Goal: Information Seeking & Learning: Check status

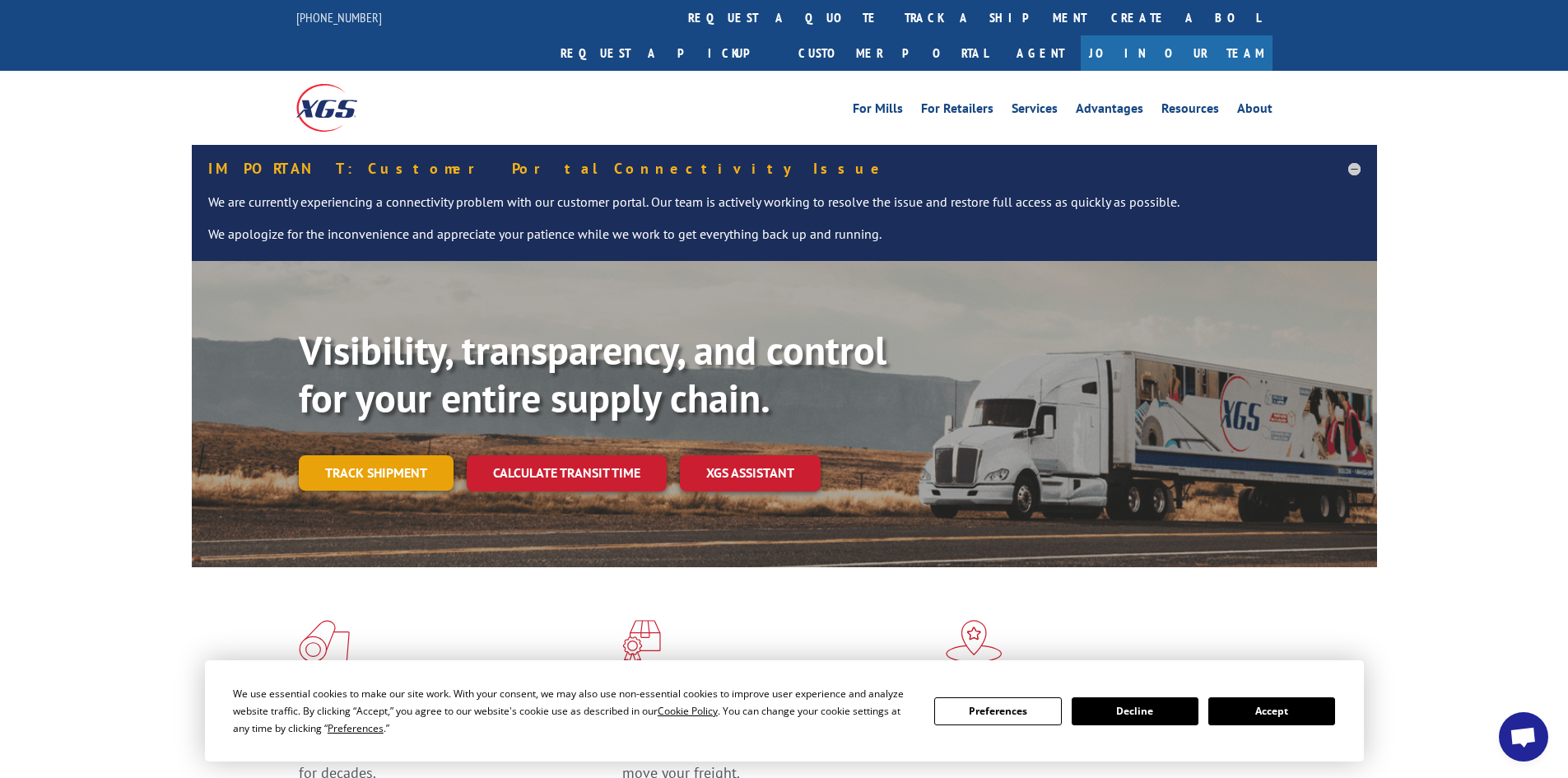
click at [419, 455] on link "Track shipment" at bounding box center [376, 472] width 155 height 34
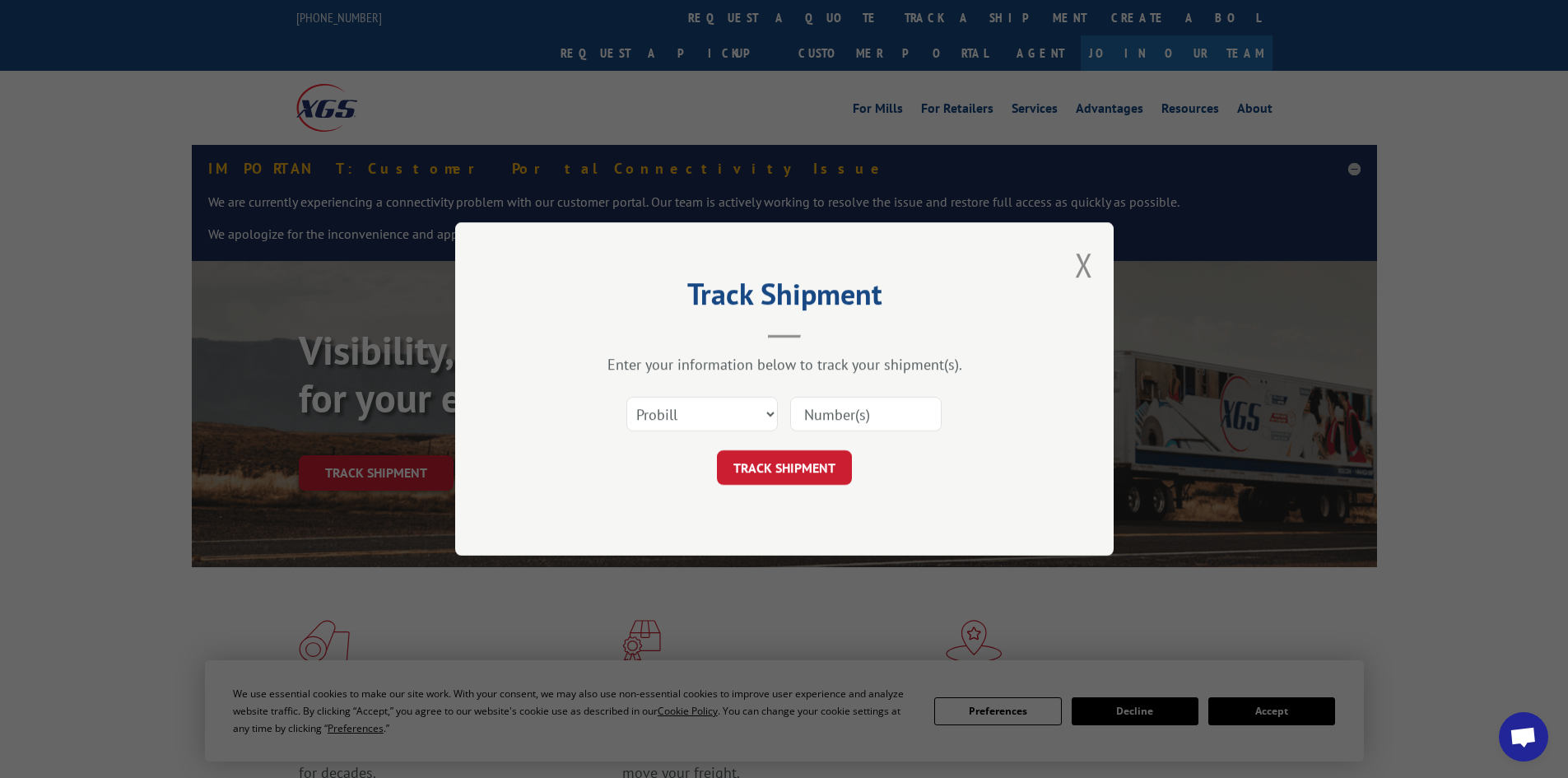
click at [808, 412] on input at bounding box center [866, 414] width 151 height 34
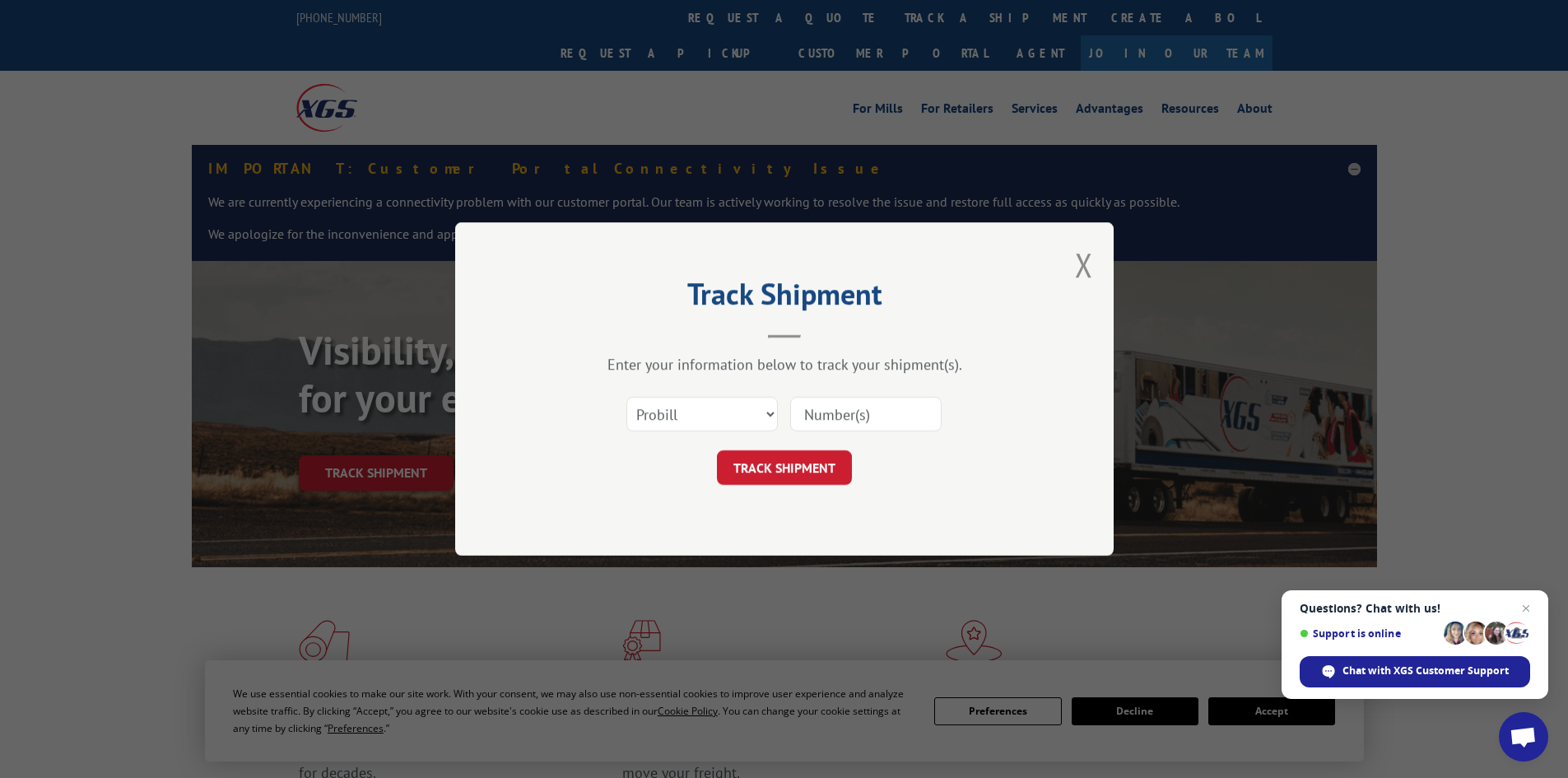
paste input "17472510"
type input "17472510"
click at [828, 466] on button "TRACK SHIPMENT" at bounding box center [784, 467] width 135 height 34
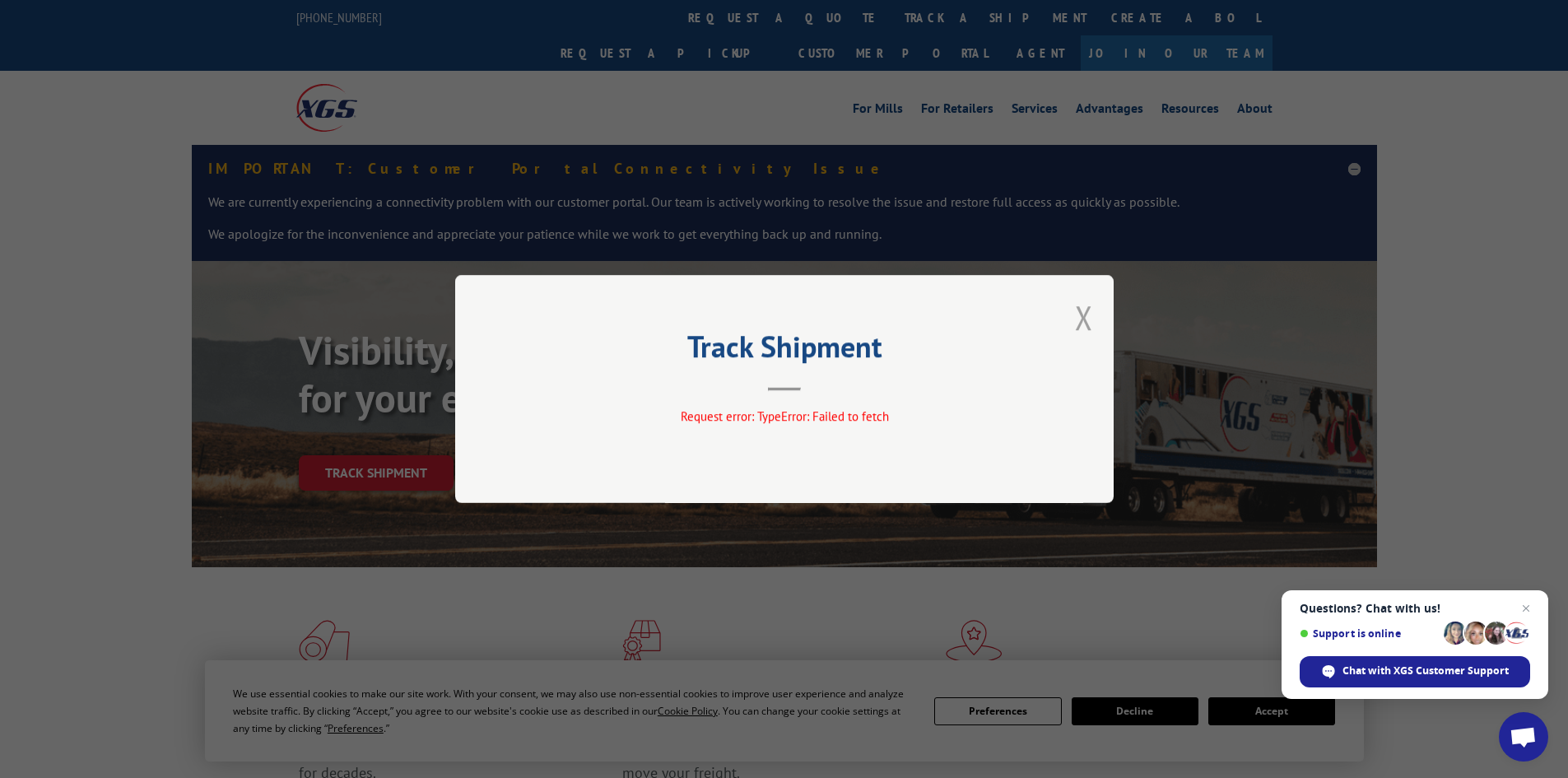
click at [1088, 320] on button "Close modal" at bounding box center [1084, 317] width 19 height 44
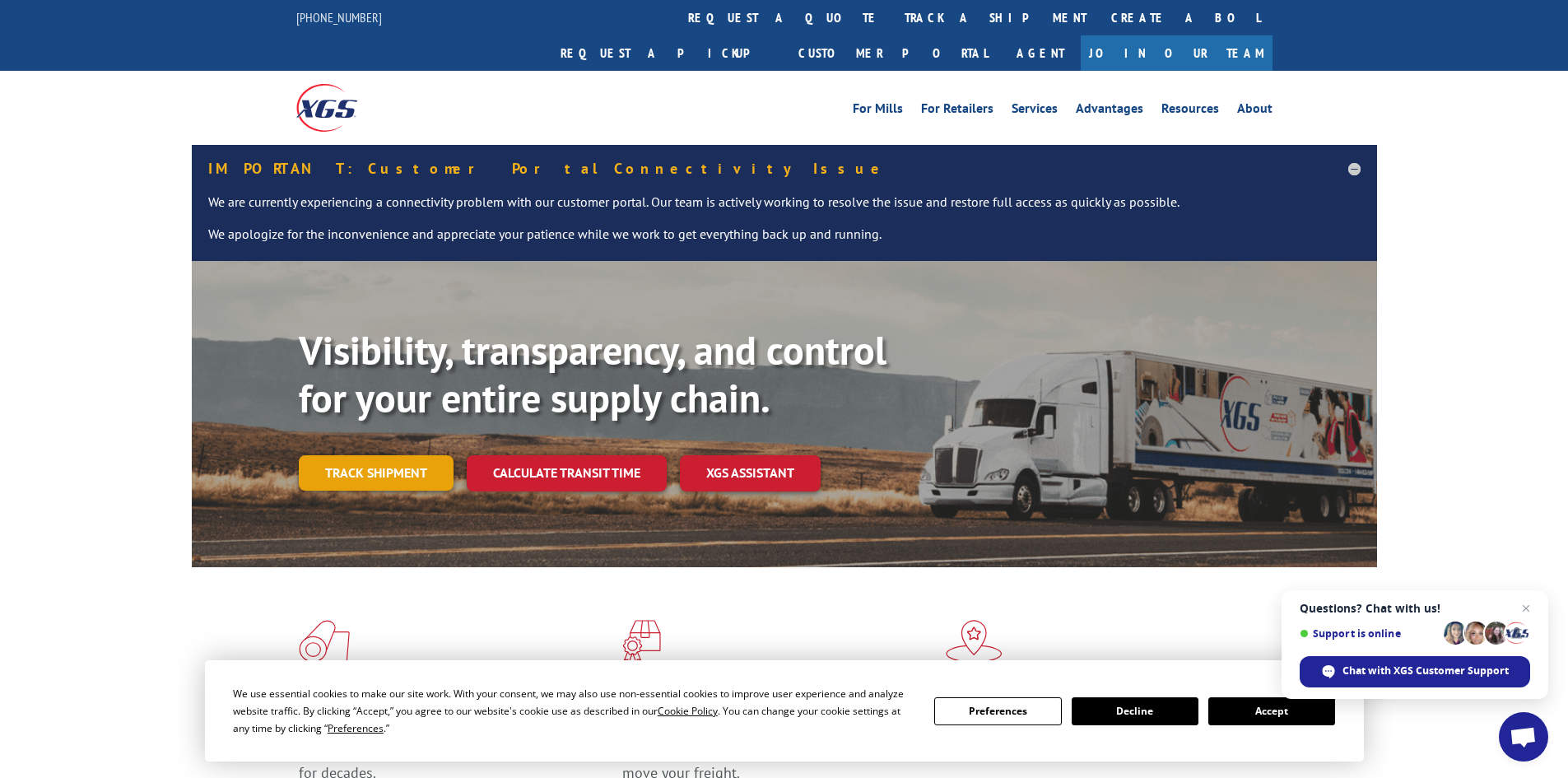
click at [386, 455] on link "Track shipment" at bounding box center [376, 472] width 155 height 34
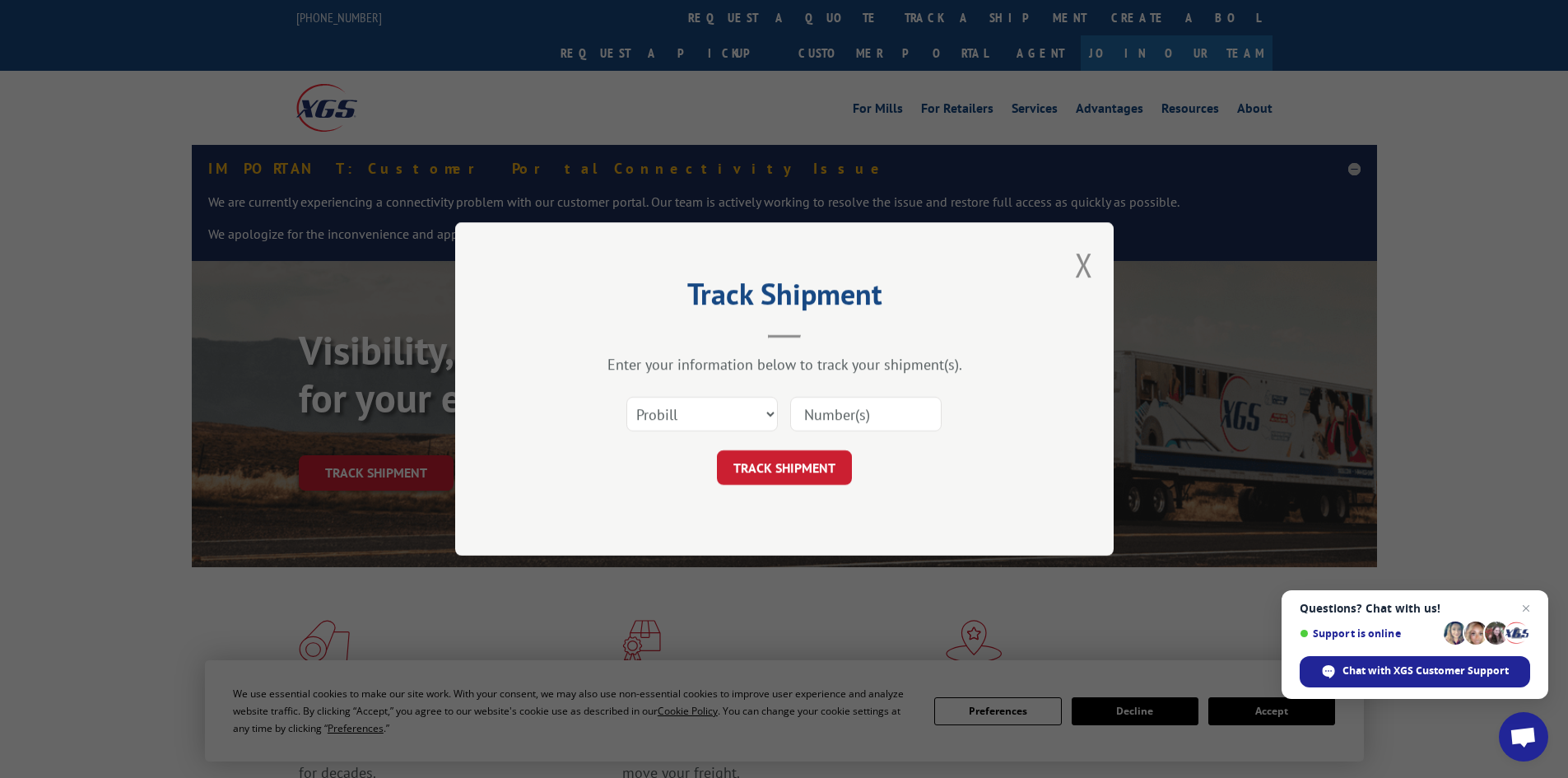
click at [799, 412] on input at bounding box center [866, 414] width 151 height 34
paste input "17472510"
click at [807, 415] on input "17472510" at bounding box center [866, 414] width 151 height 34
type input "17472510"
click at [817, 469] on button "TRACK SHIPMENT" at bounding box center [784, 467] width 135 height 34
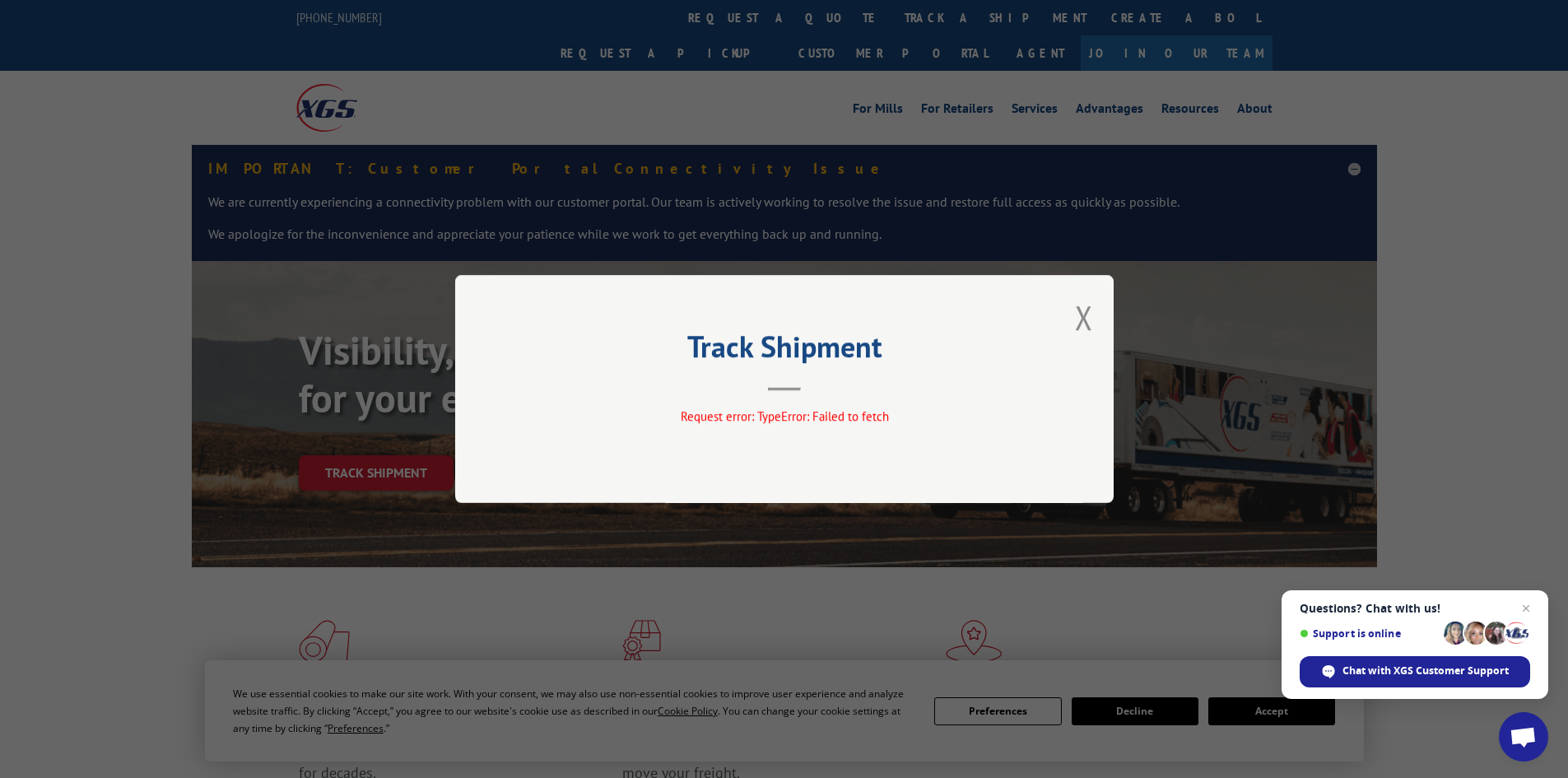
drag, startPoint x: 1089, startPoint y: 310, endPoint x: 1056, endPoint y: 355, distance: 55.8
click at [1089, 312] on button "Close modal" at bounding box center [1084, 317] width 19 height 44
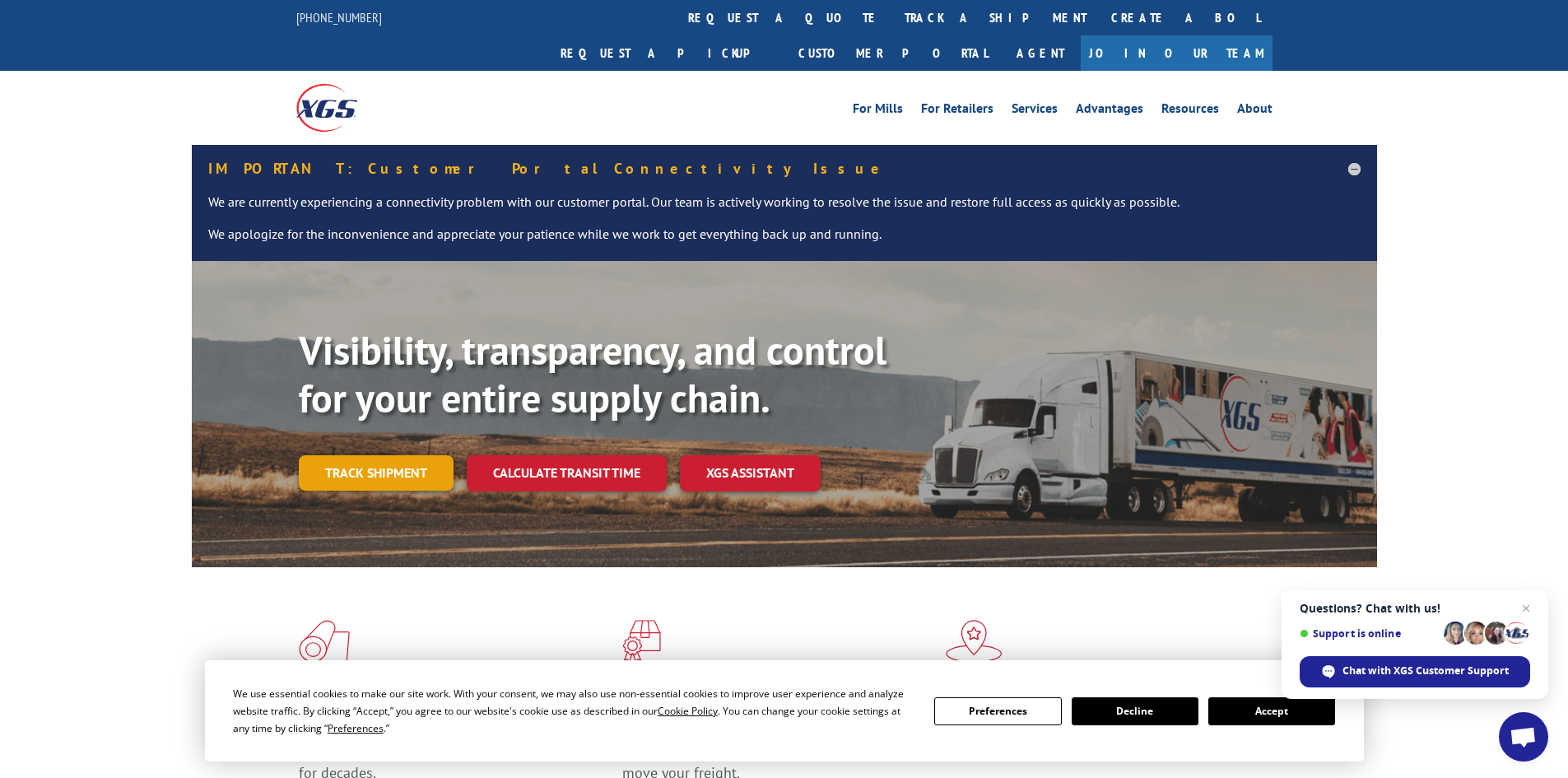
click at [401, 455] on link "Track shipment" at bounding box center [376, 472] width 155 height 34
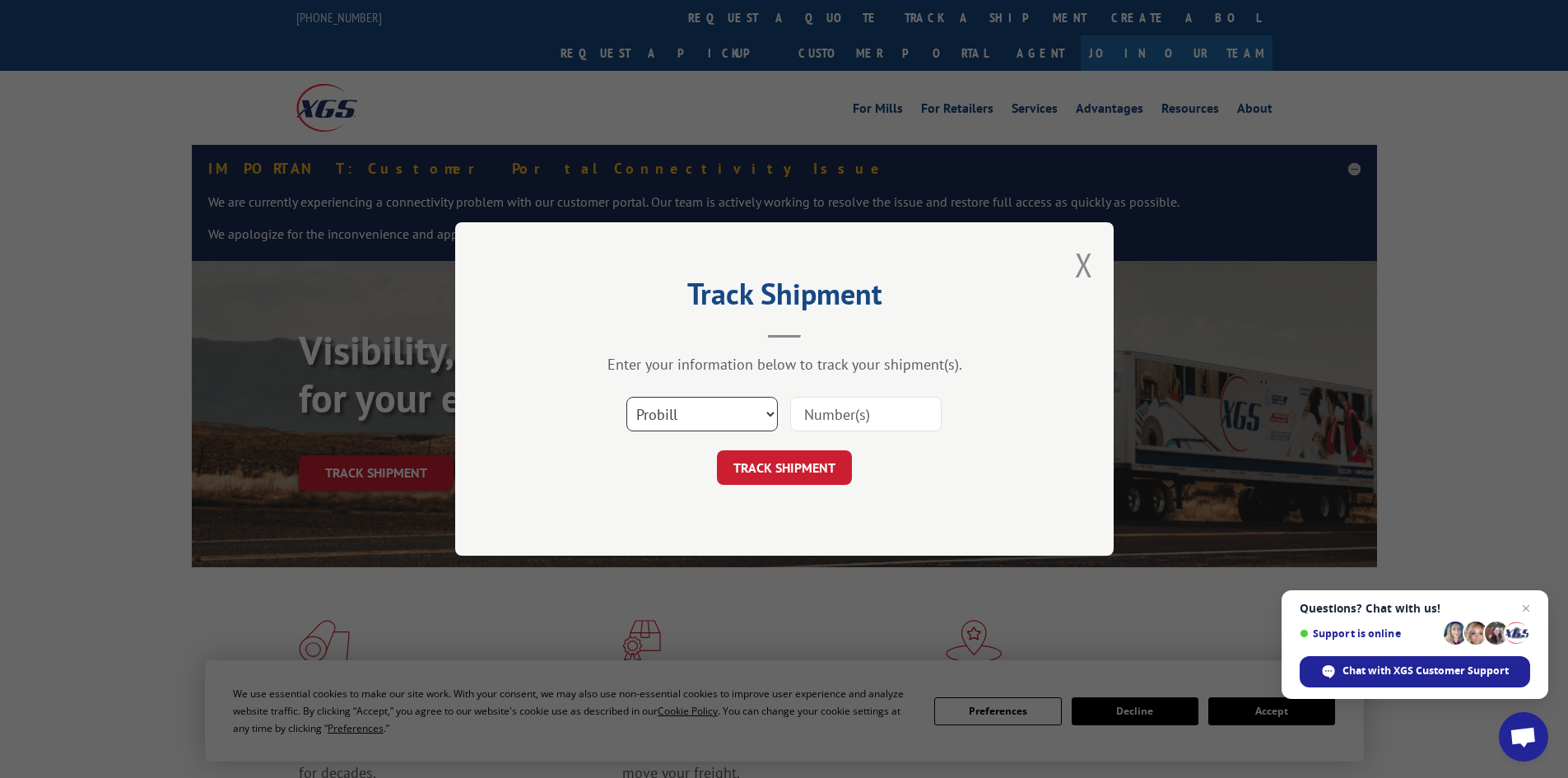
click at [638, 421] on select "Select category... Probill BOL PO" at bounding box center [702, 414] width 151 height 34
select select "bol"
click at [627, 397] on select "Select category... Probill BOL PO" at bounding box center [702, 414] width 151 height 34
click at [792, 413] on input at bounding box center [866, 414] width 151 height 34
paste input "6083160"
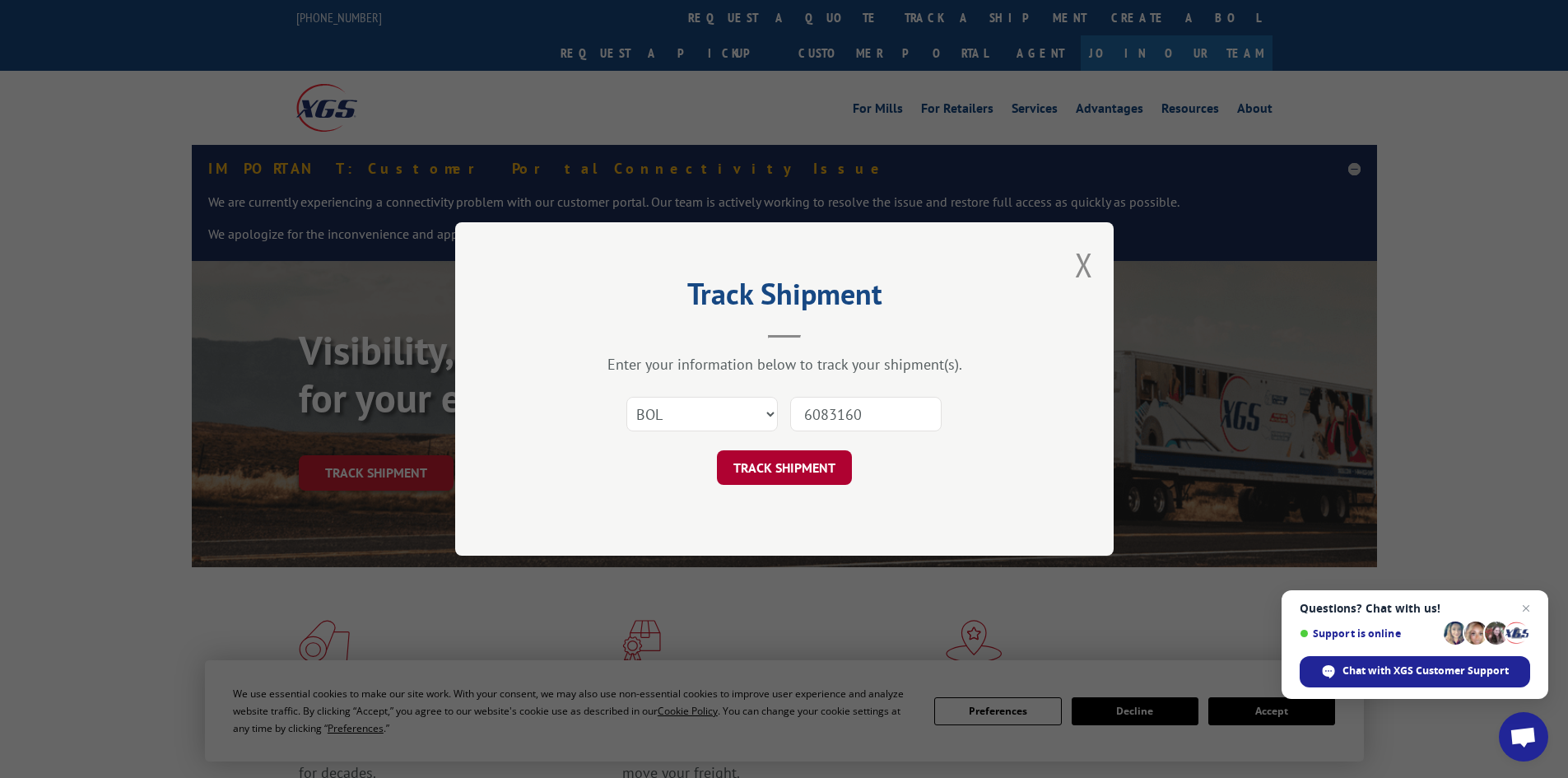
type input "6083160"
click at [812, 477] on button "TRACK SHIPMENT" at bounding box center [784, 467] width 135 height 34
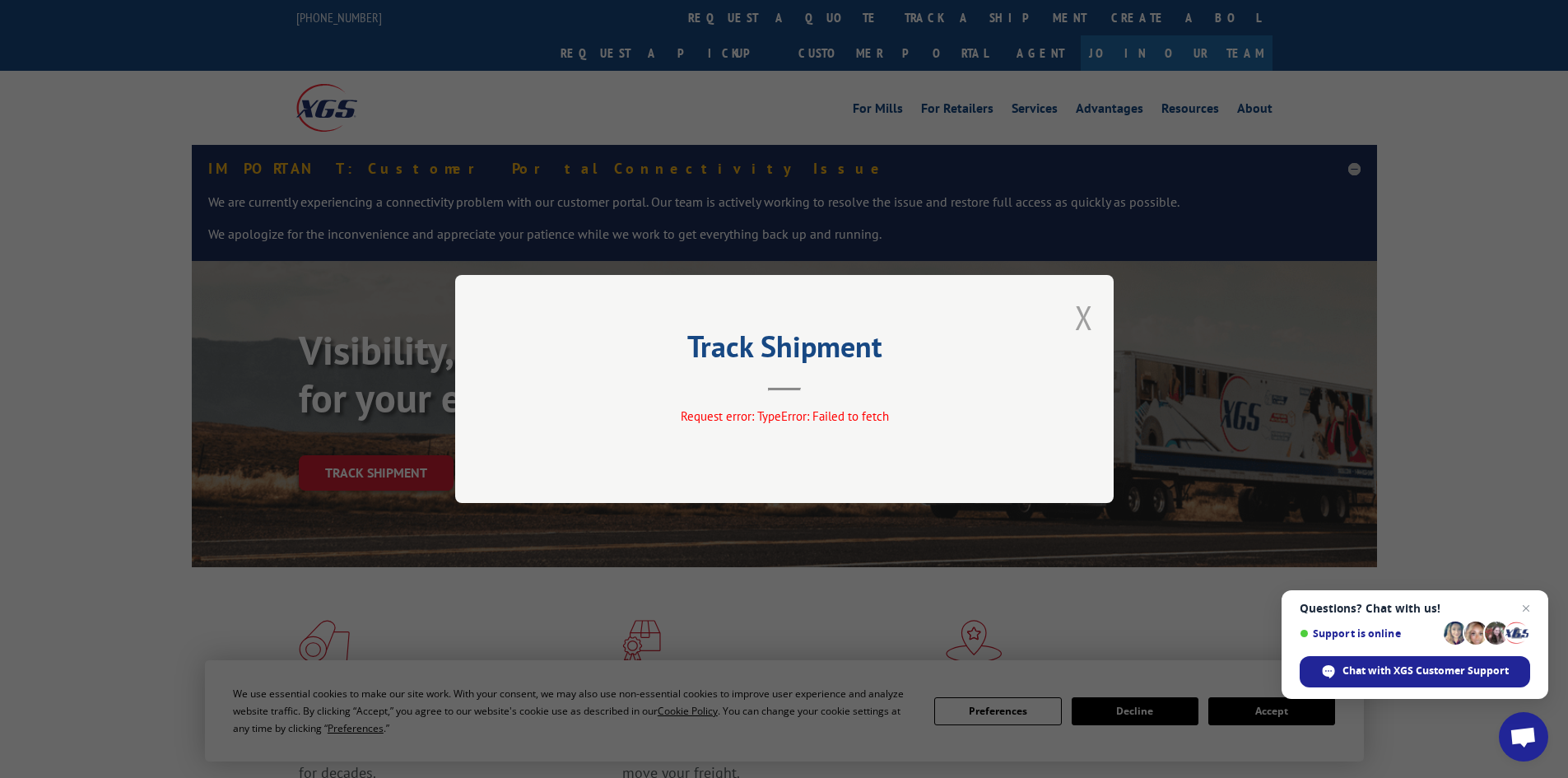
click at [1090, 315] on button "Close modal" at bounding box center [1084, 317] width 19 height 44
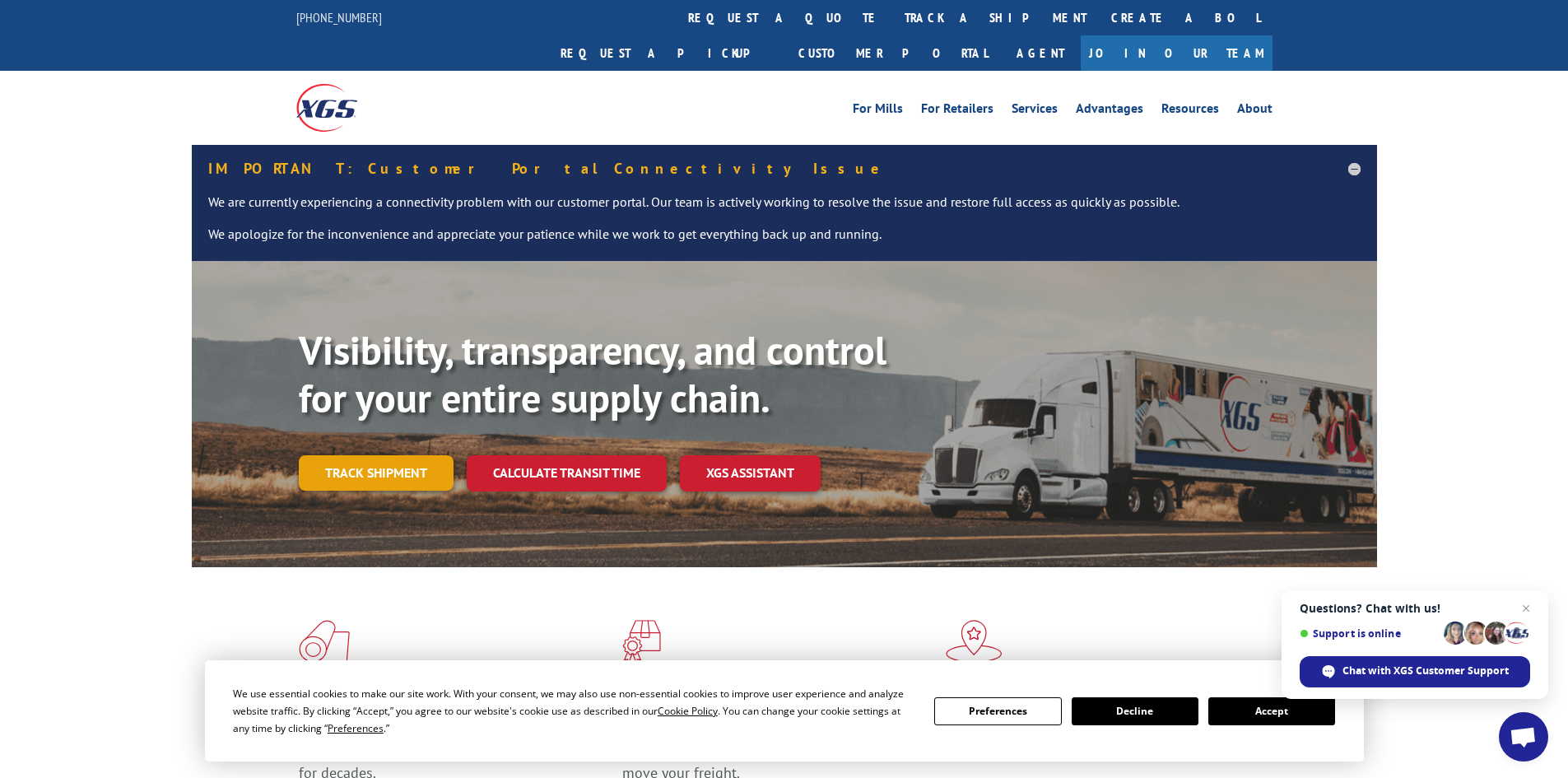
click at [379, 455] on link "Track shipment" at bounding box center [376, 472] width 155 height 34
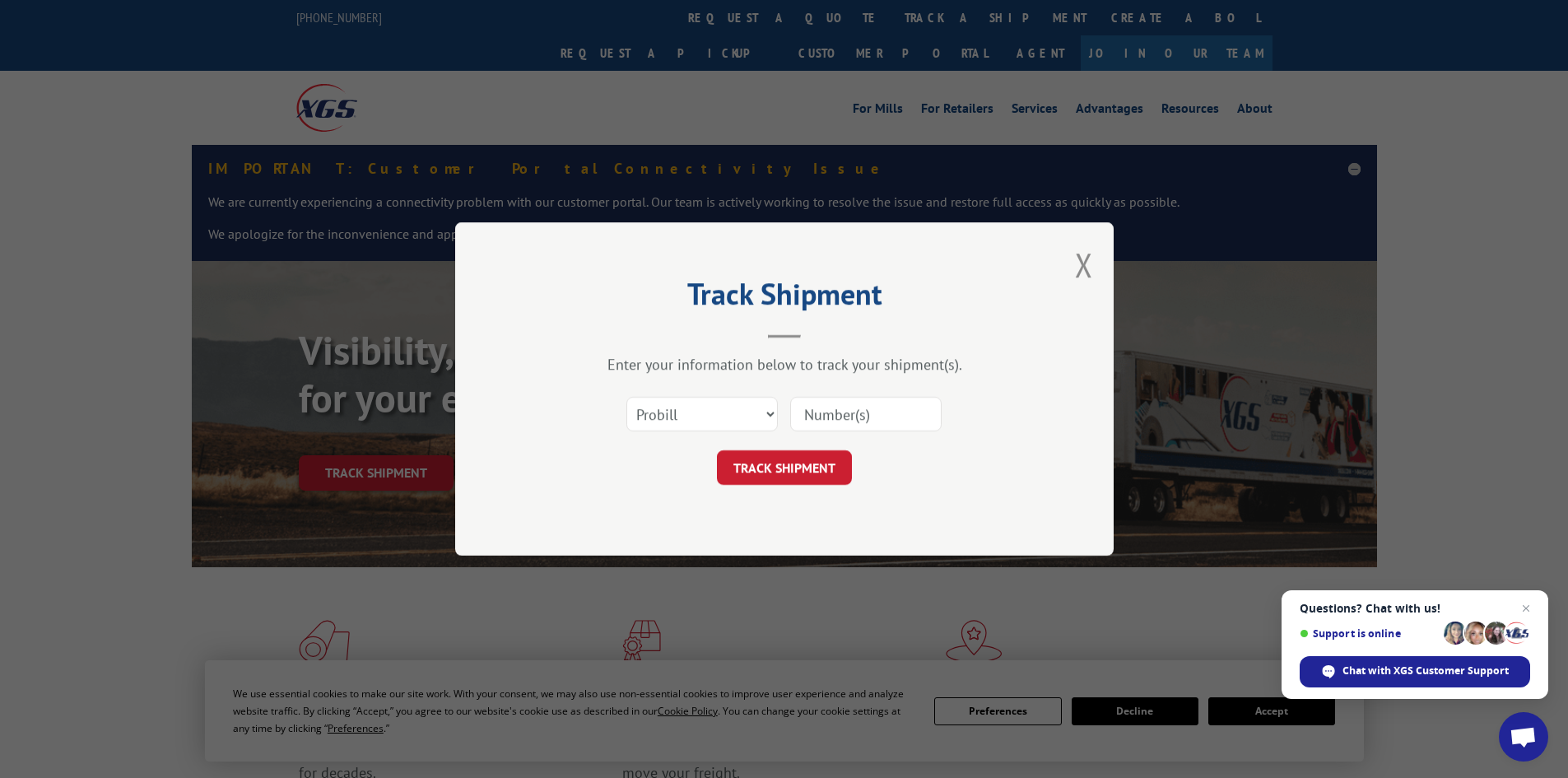
click at [843, 408] on input at bounding box center [866, 414] width 151 height 34
paste input "16331083"
click at [818, 415] on input "16331083" at bounding box center [866, 414] width 151 height 34
type input "16331083"
click at [824, 460] on button "TRACK SHIPMENT" at bounding box center [784, 467] width 135 height 34
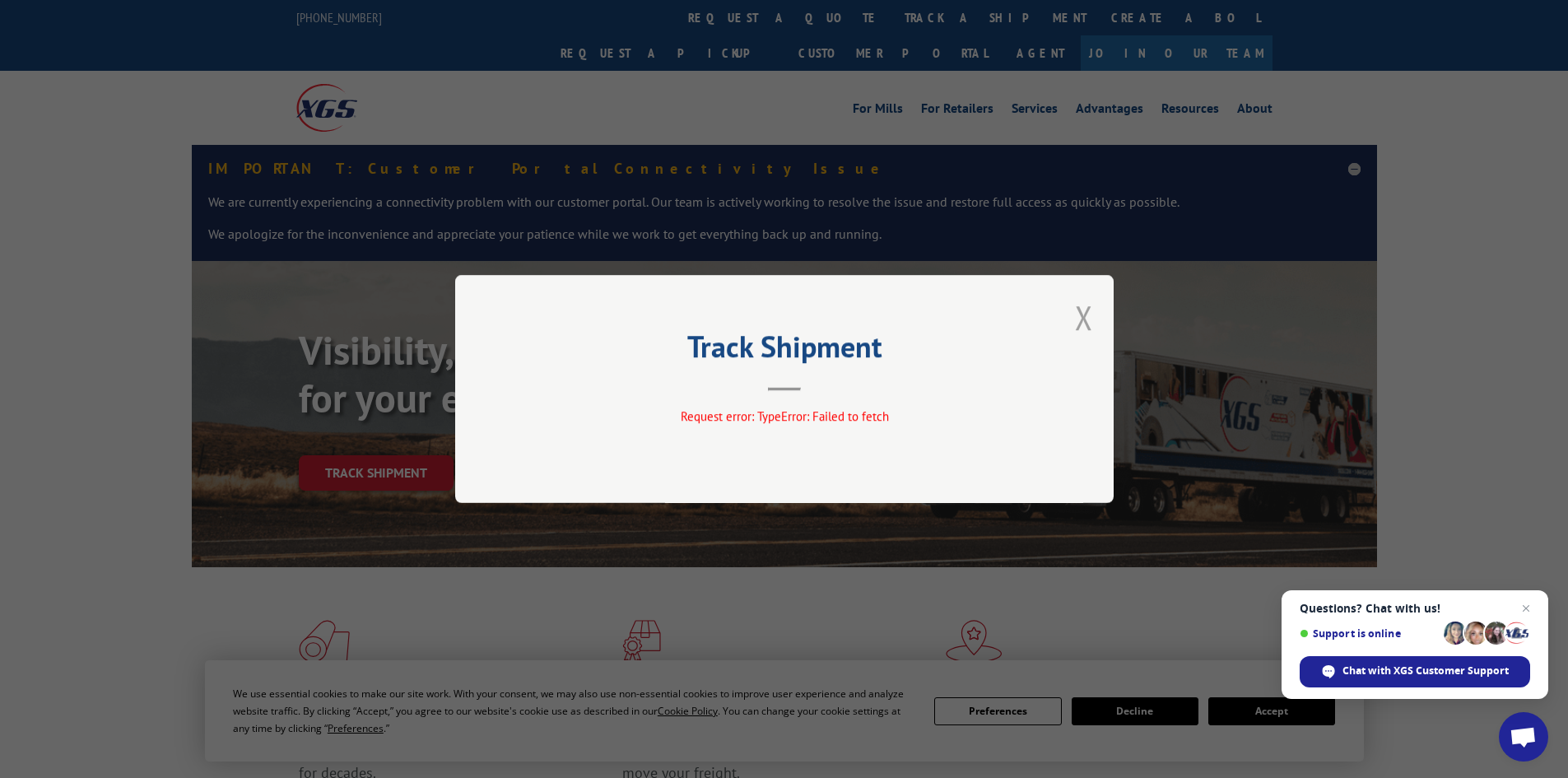
click at [1093, 311] on button "Close modal" at bounding box center [1084, 317] width 19 height 44
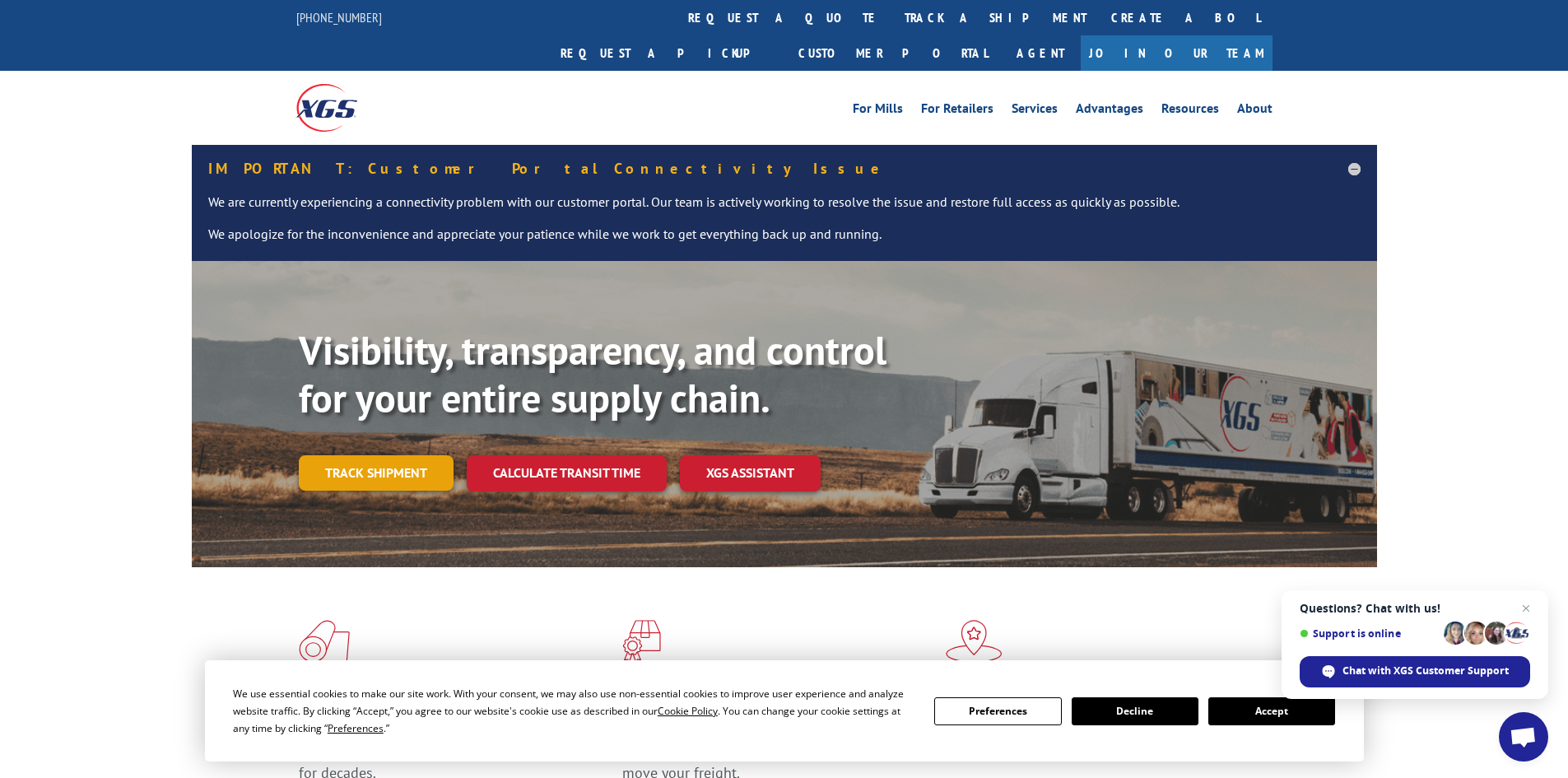
click at [425, 455] on link "Track shipment" at bounding box center [376, 472] width 155 height 34
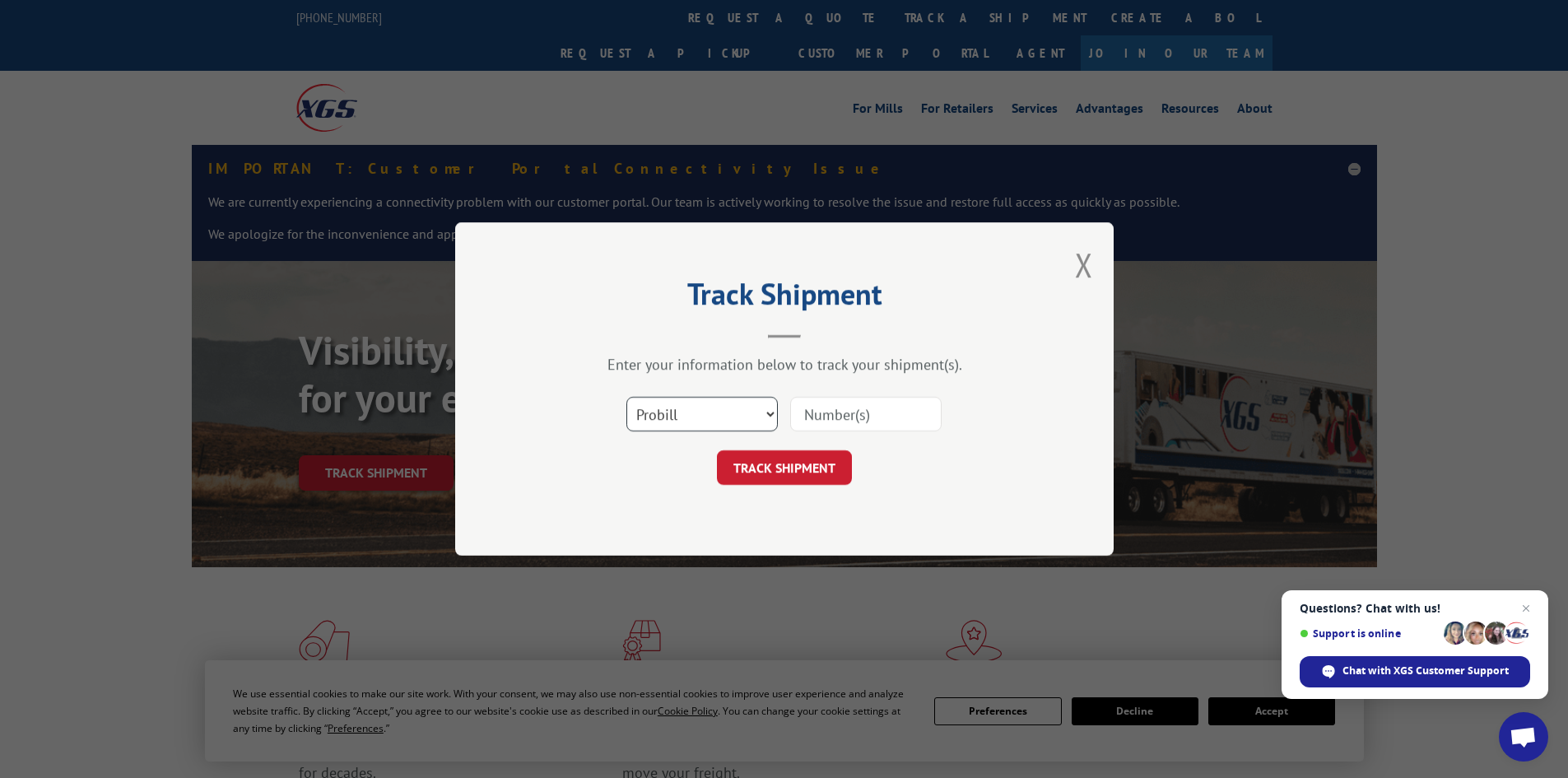
drag, startPoint x: 733, startPoint y: 412, endPoint x: 698, endPoint y: 429, distance: 38.9
click at [733, 413] on select "Select category... Probill BOL PO" at bounding box center [702, 414] width 151 height 34
select select "bol"
click at [627, 397] on select "Select category... Probill BOL PO" at bounding box center [702, 414] width 151 height 34
click at [808, 414] on input at bounding box center [866, 414] width 151 height 34
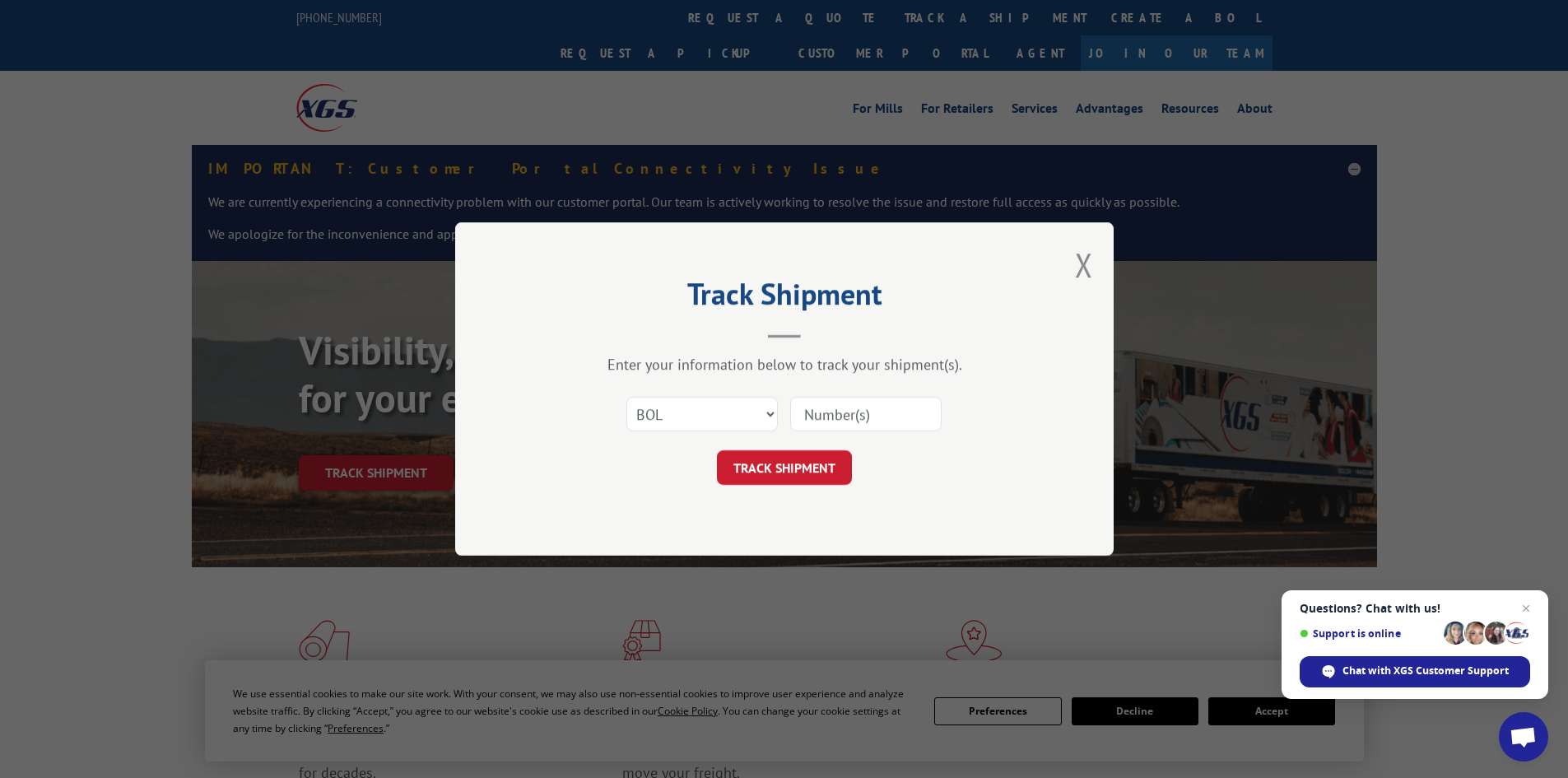
paste input "5157817"
type input "5157817"
click at [819, 475] on button "TRACK SHIPMENT" at bounding box center [784, 467] width 135 height 34
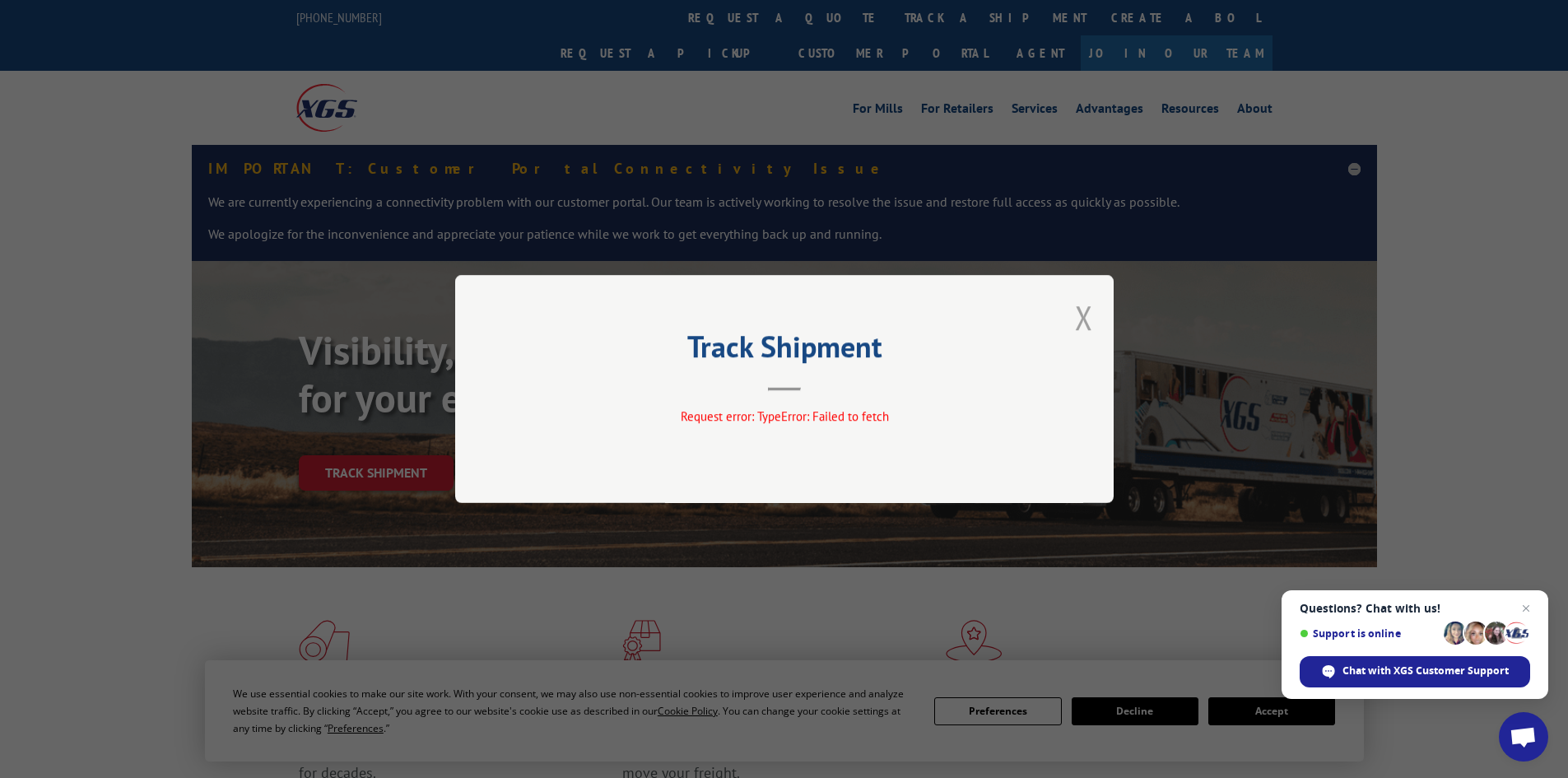
click at [1078, 311] on button "Close modal" at bounding box center [1084, 317] width 19 height 44
